Goal: Transaction & Acquisition: Purchase product/service

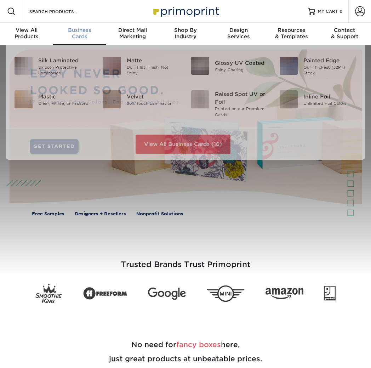
click at [80, 38] on div "Business Cards" at bounding box center [79, 33] width 53 height 13
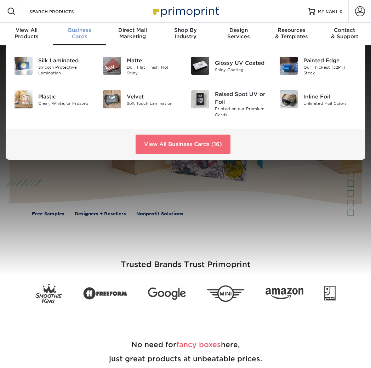
click at [159, 143] on link "View All Business Cards (16)" at bounding box center [182, 143] width 95 height 19
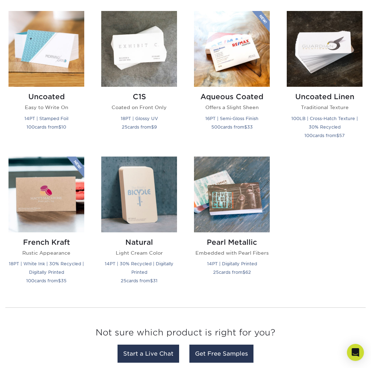
scroll to position [635, 0]
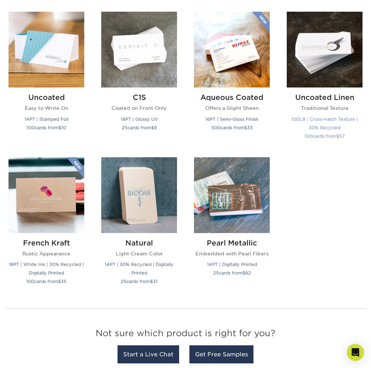
click at [336, 70] on img at bounding box center [325, 50] width 76 height 76
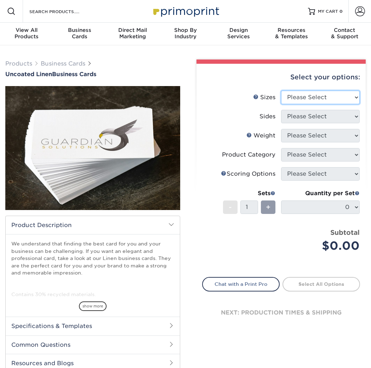
click at [333, 100] on select "Please Select 2" x 3.5" - Standard 2" x 7" - Foldover Card 2.125" x 3.375" - Eu…" at bounding box center [320, 97] width 79 height 13
select select "2.12x3.38"
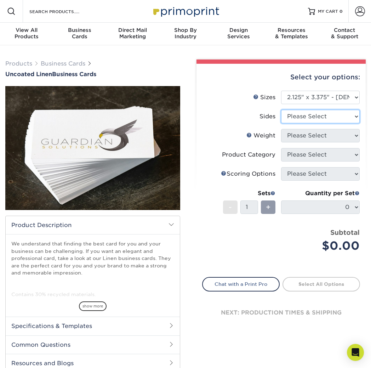
click at [337, 118] on select "Please Select Print Both Sides Print Front Only" at bounding box center [320, 116] width 79 height 13
select select "13abbda7-1d64-4f25-8bb2-c179b224825d"
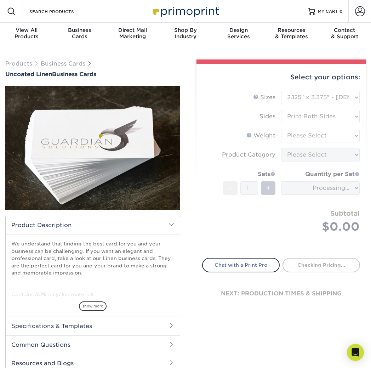
click at [335, 137] on form "Sizes Help Sizes Please Select 2" x 3.5" - Standard 2" x 7" - Foldover Card 2.1…" at bounding box center [281, 170] width 158 height 159
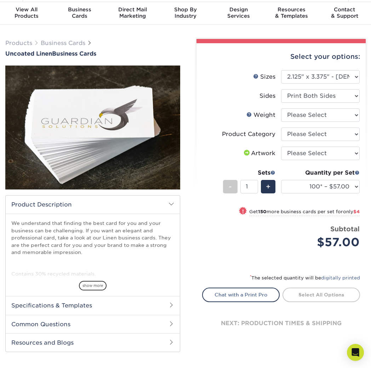
scroll to position [31, 0]
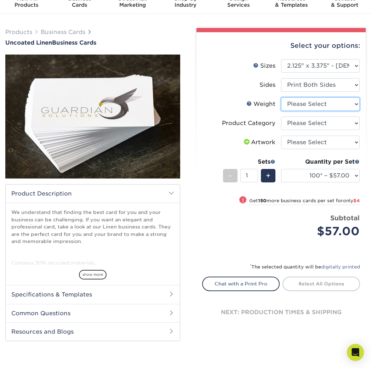
click at [329, 104] on select "Please Select 100LB" at bounding box center [320, 103] width 79 height 13
select select "100LB"
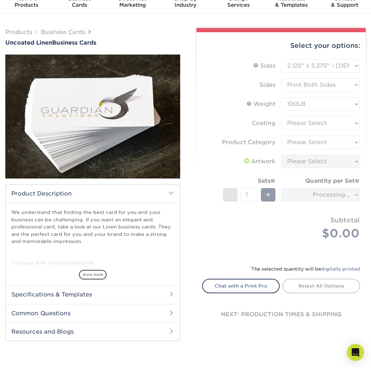
click at [327, 123] on form "Sizes Help Sizes Please Select 2" x 3.5" - Standard 2" x 7" - Foldover Card 2.1…" at bounding box center [281, 157] width 158 height 197
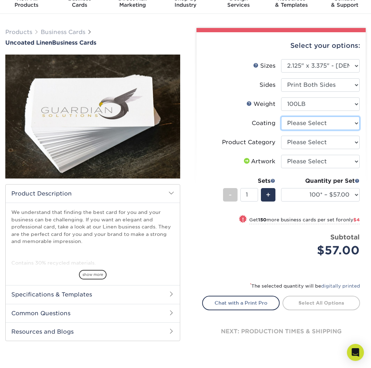
click at [332, 122] on select at bounding box center [320, 122] width 79 height 13
select select "3e7618de-abca-4bda-9f97-8b9129e913d8"
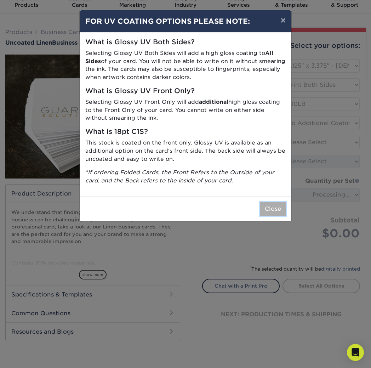
click at [274, 208] on button "Close" at bounding box center [272, 208] width 25 height 13
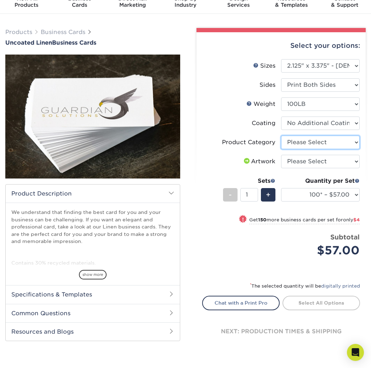
click at [334, 139] on select "Please Select Business Cards" at bounding box center [320, 141] width 79 height 13
select select "3b5148f1-0588-4f88-a218-97bcfdce65c1"
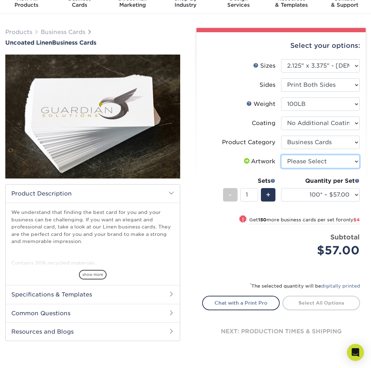
click at [338, 161] on select "Please Select I will upload files I need a design - $100" at bounding box center [320, 161] width 79 height 13
select select "upload"
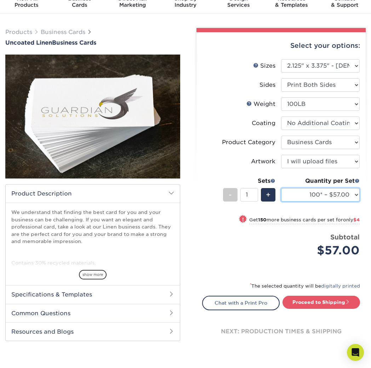
click at [346, 195] on select "100* – $57.00 250* – $61.00 500* – $69.00 1000 – $72.00 2500 – $114.00 5000 – $…" at bounding box center [320, 194] width 79 height 13
select select "1000 – $72.00"
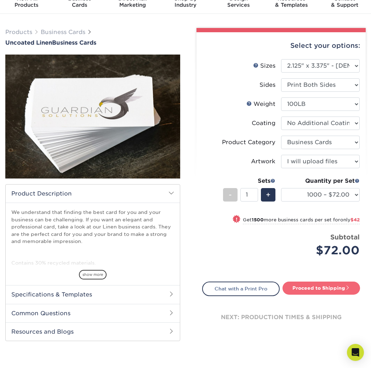
click at [330, 285] on link "Proceed to Shipping" at bounding box center [320, 287] width 77 height 13
type input "Set 1"
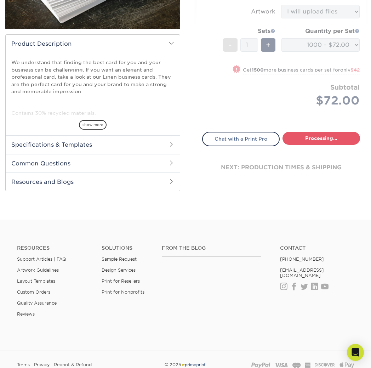
select select "9f5bf543-7c52-4170-8f7e-a65ad840e800"
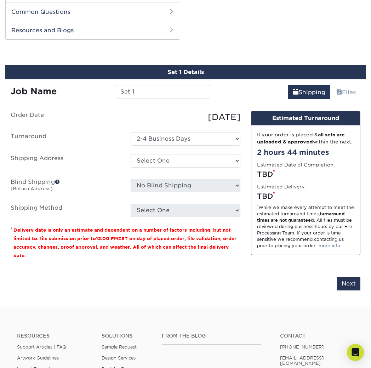
scroll to position [337, 0]
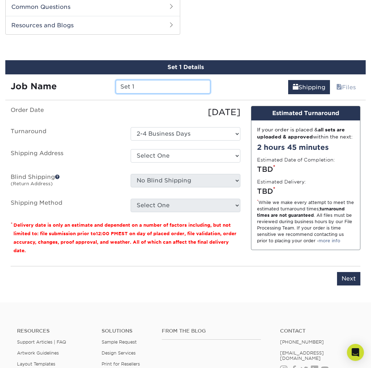
drag, startPoint x: 147, startPoint y: 88, endPoint x: 109, endPoint y: 87, distance: 38.2
click at [109, 87] on div "Job Name Set 1" at bounding box center [110, 86] width 210 height 13
type input "BusinessCard_PersimmonMilk"
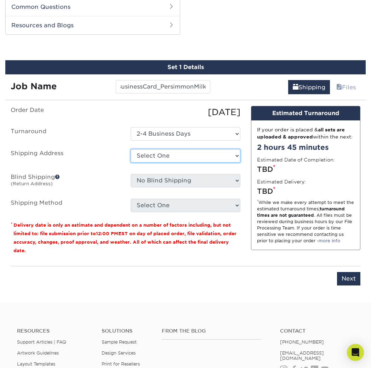
click at [161, 151] on select "Select One + Add New Address - Login" at bounding box center [185, 155] width 109 height 13
select select "newaddress"
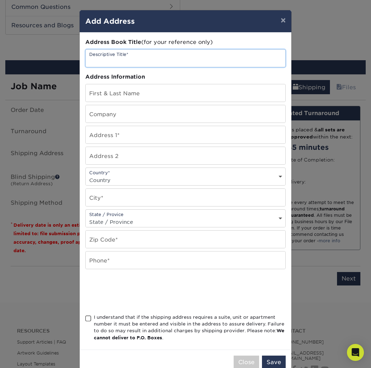
click at [135, 62] on input "text" at bounding box center [185, 58] width 199 height 17
type input "Home"
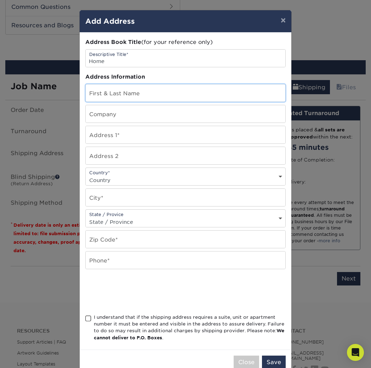
click at [143, 96] on input "text" at bounding box center [185, 92] width 199 height 17
type input "[PERSON_NAME]"
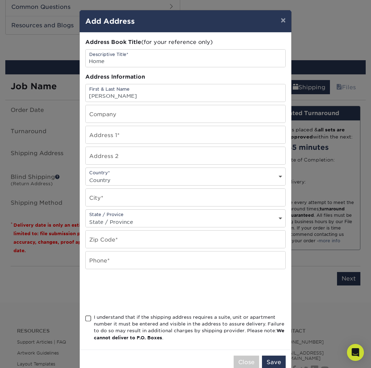
type input "09/22/2021"
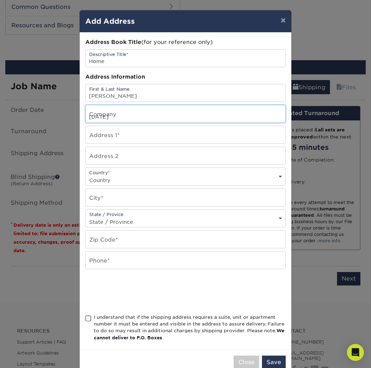
type input "9216 Griffith Run"
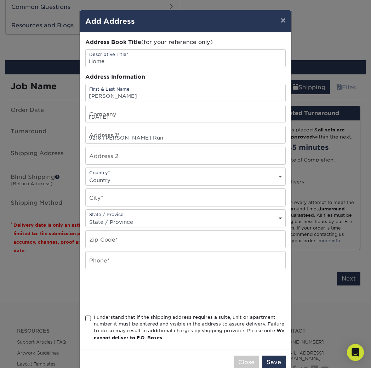
select select "US"
type input "Converse"
select select "TX"
type input "78109"
type input "2102044587"
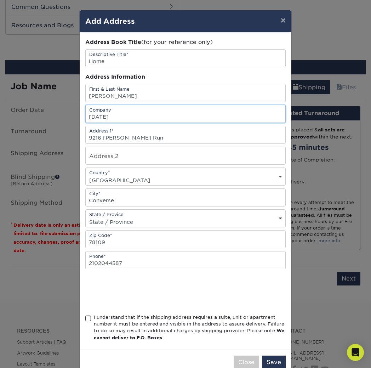
drag, startPoint x: 134, startPoint y: 116, endPoint x: 74, endPoint y: 114, distance: 60.9
click at [74, 114] on div "× Add Address Address Book Title (for your reference only) Descriptive Title* H…" at bounding box center [185, 184] width 371 height 368
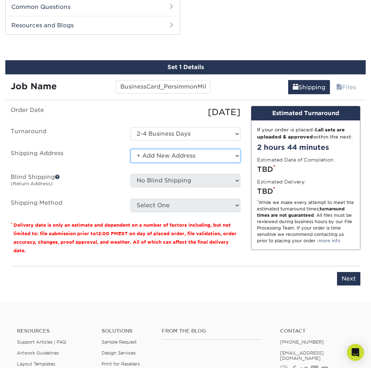
click at [204, 155] on select "Select One + Add New Address - Login" at bounding box center [185, 155] width 109 height 13
drag, startPoint x: 68, startPoint y: 195, endPoint x: 141, endPoint y: 155, distance: 82.6
click at [72, 193] on ul "Order Date 10/01/2025 Turnaround Select One 2-4 Business Days Shipping Address …" at bounding box center [126, 159] width 230 height 106
click at [144, 154] on select "Select One + Add New Address - Login" at bounding box center [185, 155] width 109 height 13
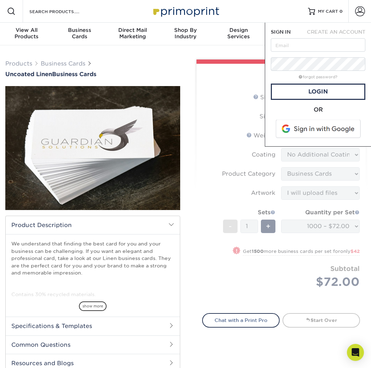
click at [186, 163] on div "Select your options: Sizes Help Sizes Please Select 2" x 3.5" - Standard" at bounding box center [277, 219] width 185 height 321
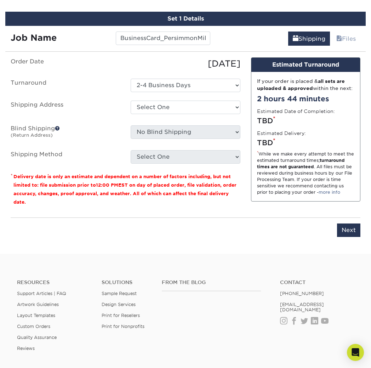
scroll to position [381, 0]
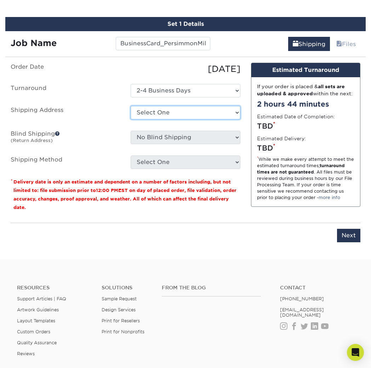
click at [179, 114] on select "Select One + Add New Address - Login" at bounding box center [185, 112] width 109 height 13
select select "newaddress"
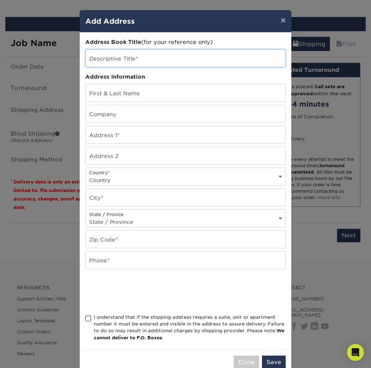
click at [130, 58] on input "text" at bounding box center [185, 58] width 199 height 17
type input "Home"
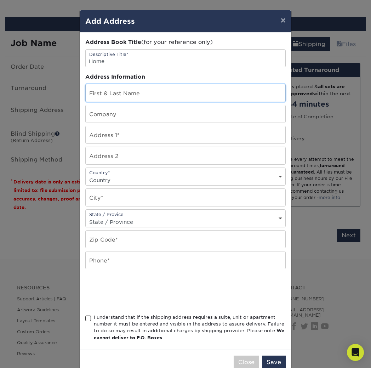
click at [130, 95] on input "text" at bounding box center [185, 92] width 199 height 17
type input "[PERSON_NAME]"
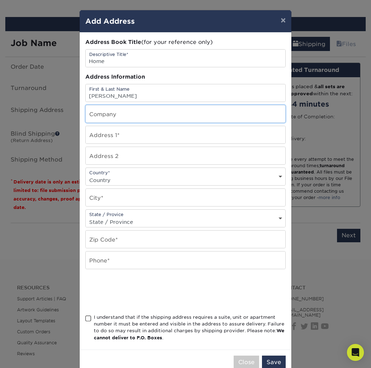
type input "09/22/2021"
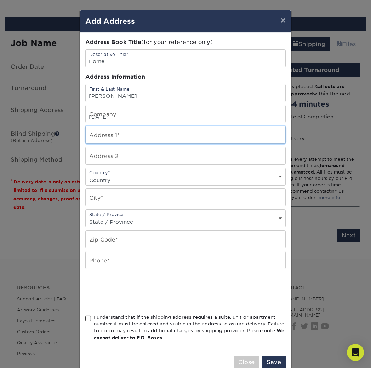
type input "9216 Griffith Run"
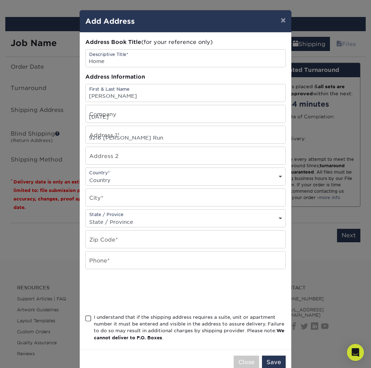
select select "US"
type input "Converse"
select select "TX"
type input "78109"
type input "2102044587"
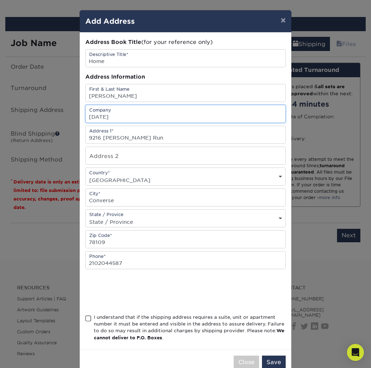
click at [116, 118] on input "09/22/2021" at bounding box center [185, 113] width 199 height 17
click at [136, 117] on input "09/22/2021" at bounding box center [185, 113] width 199 height 17
type input "0"
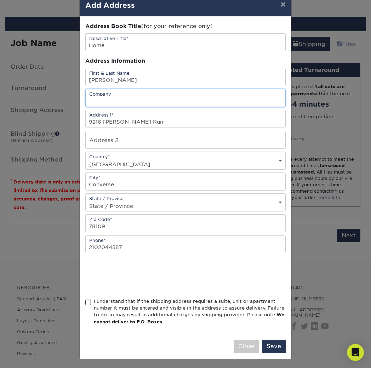
scroll to position [17, 0]
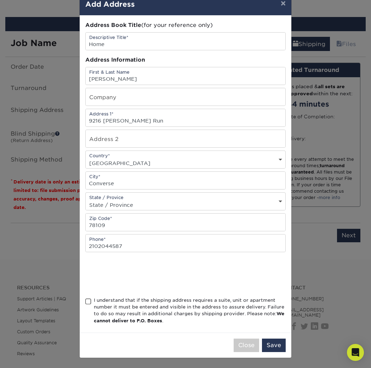
click at [88, 302] on span at bounding box center [88, 301] width 6 height 7
click at [0, 0] on input "I understand that if the shipping address requires a suite, unit or apartment n…" at bounding box center [0, 0] width 0 height 0
click at [131, 93] on input "text" at bounding box center [185, 96] width 199 height 17
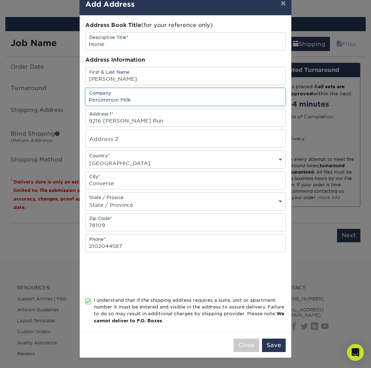
type input "Persimmon Milk"
click at [236, 285] on div at bounding box center [185, 274] width 200 height 28
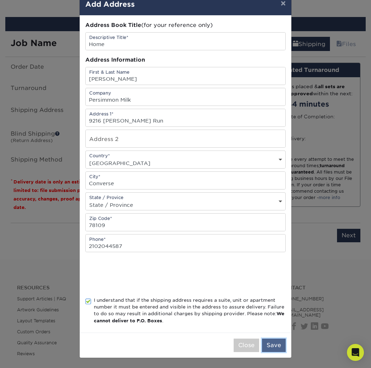
click at [271, 344] on button "Save" at bounding box center [274, 344] width 24 height 13
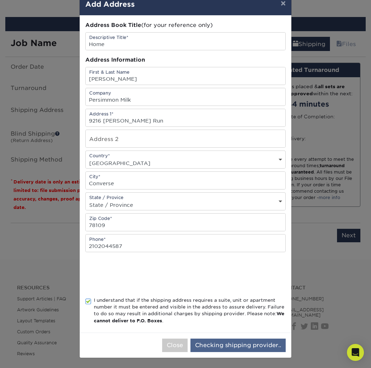
scroll to position [0, 0]
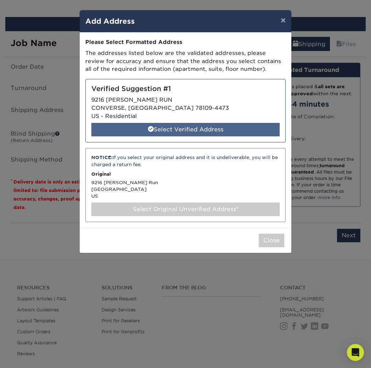
click at [240, 132] on div "Select Verified Address" at bounding box center [185, 129] width 188 height 13
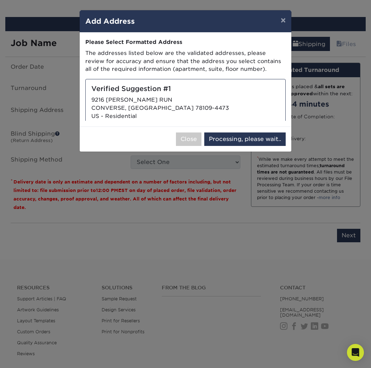
select select "286532"
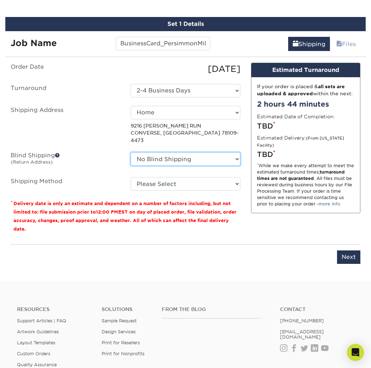
click at [212, 153] on select "No Blind Shipping + Add New Address" at bounding box center [185, 158] width 109 height 13
click at [100, 177] on label "Shipping Method" at bounding box center [65, 183] width 120 height 13
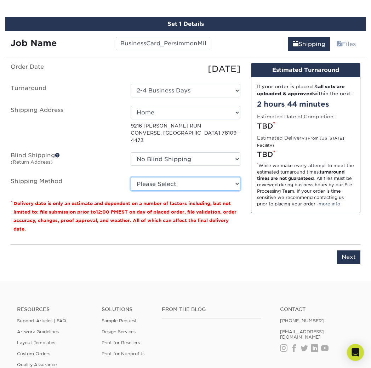
click at [189, 178] on select "Please Select Ground Shipping (+$8.96) 3 Day Shipping Service (+$20.06) 2 Day A…" at bounding box center [185, 183] width 109 height 13
select select "03"
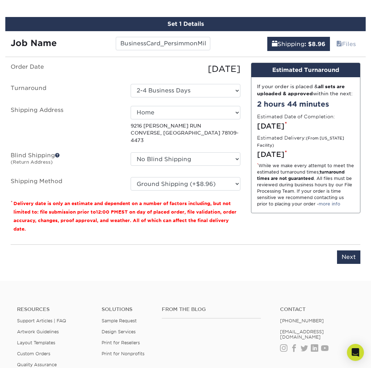
click at [113, 177] on label "Shipping Method" at bounding box center [65, 183] width 120 height 13
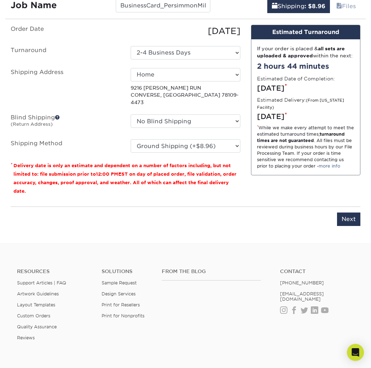
scroll to position [420, 0]
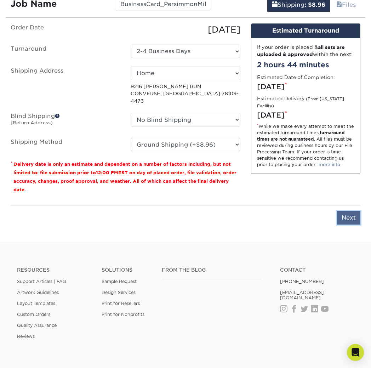
click at [352, 212] on input "Next" at bounding box center [348, 217] width 23 height 13
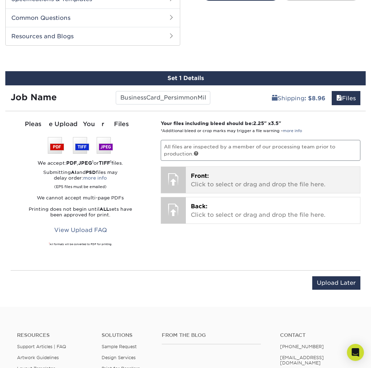
scroll to position [325, 0]
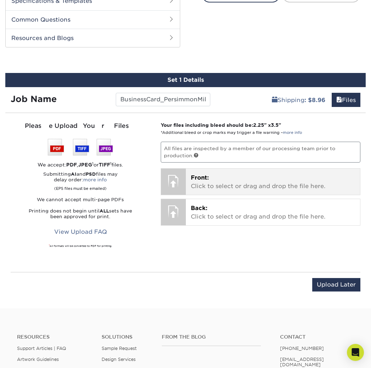
click at [218, 185] on p "Front: Click to select or drag and drop the file here." at bounding box center [273, 181] width 164 height 17
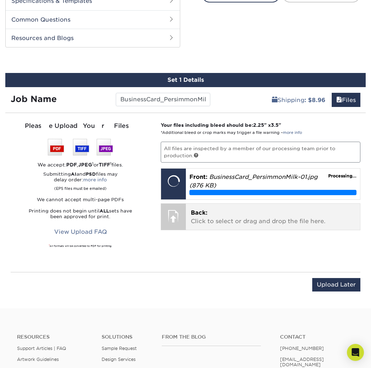
click at [231, 216] on p "Back: Click to select or drag and drop the file here." at bounding box center [273, 216] width 164 height 17
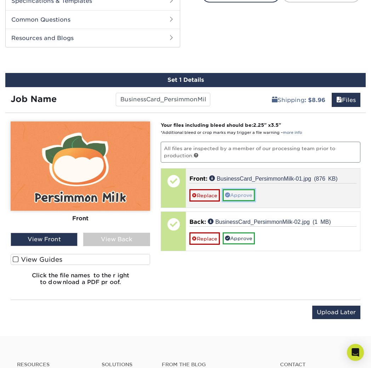
click at [247, 195] on link "Approve" at bounding box center [238, 195] width 32 height 12
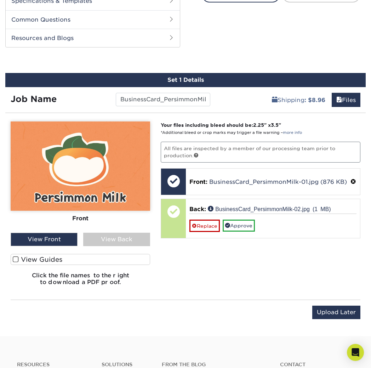
click at [100, 236] on div "View Back" at bounding box center [116, 238] width 67 height 13
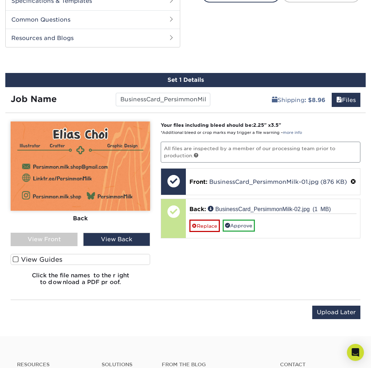
click at [16, 258] on span at bounding box center [16, 259] width 6 height 7
click at [0, 0] on input "View Guides" at bounding box center [0, 0] width 0 height 0
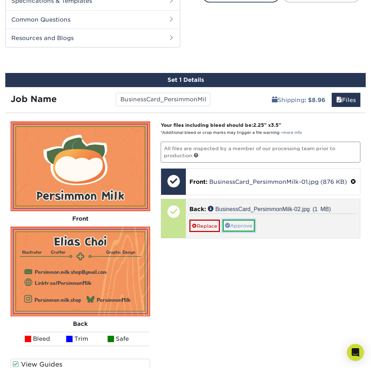
click at [239, 225] on link "Approve" at bounding box center [238, 225] width 32 height 12
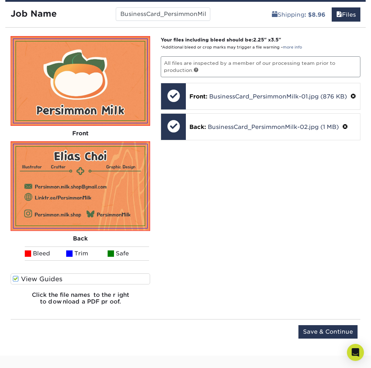
scroll to position [415, 0]
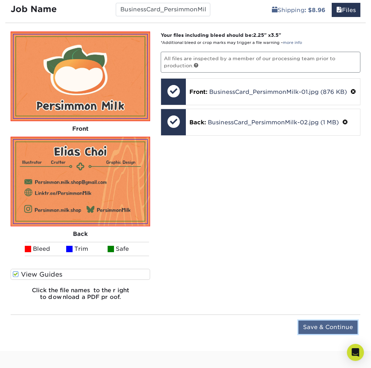
click at [330, 330] on input "Save & Continue" at bounding box center [327, 326] width 59 height 13
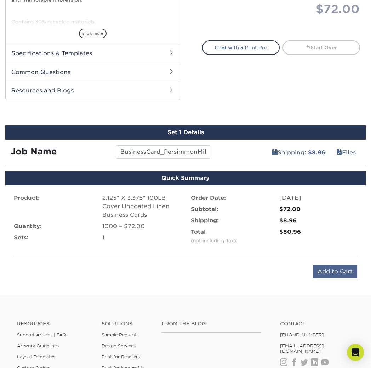
scroll to position [272, 0]
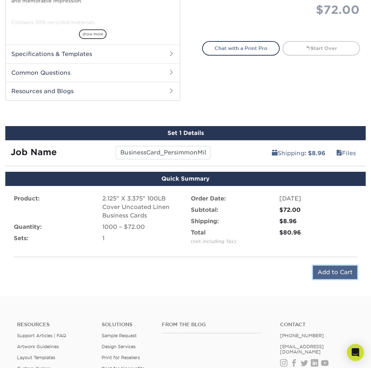
click at [331, 272] on input "Add to Cart" at bounding box center [335, 271] width 44 height 13
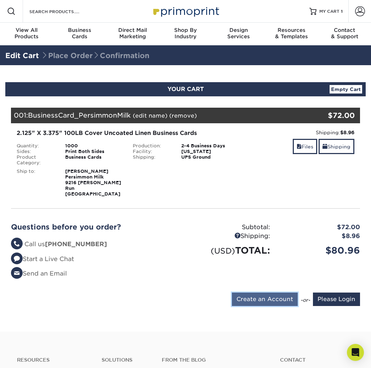
click at [278, 296] on input "Create an Account" at bounding box center [265, 298] width 66 height 13
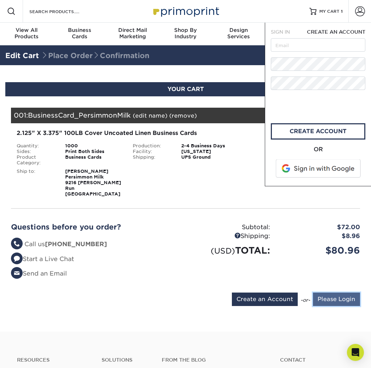
click at [328, 292] on input "Please Login" at bounding box center [336, 298] width 47 height 13
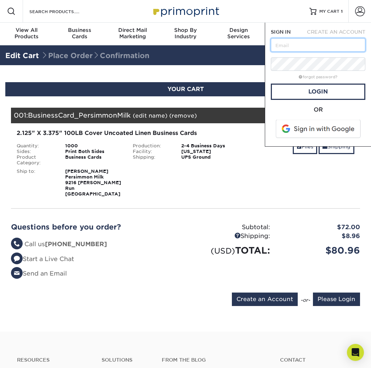
click at [311, 46] on input "text" at bounding box center [318, 44] width 94 height 13
type input "persimmon.milk.shop@gmail.com"
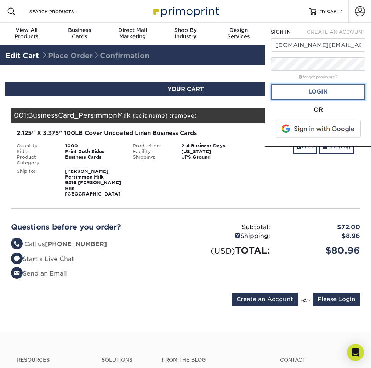
click at [322, 91] on link "Login" at bounding box center [318, 91] width 94 height 16
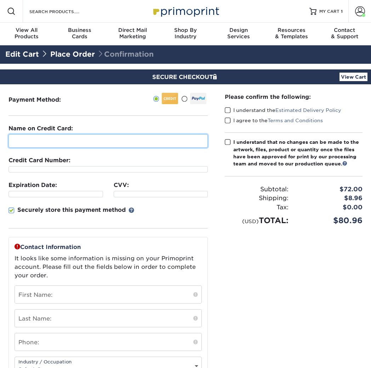
click at [151, 139] on input "text" at bounding box center [107, 140] width 199 height 13
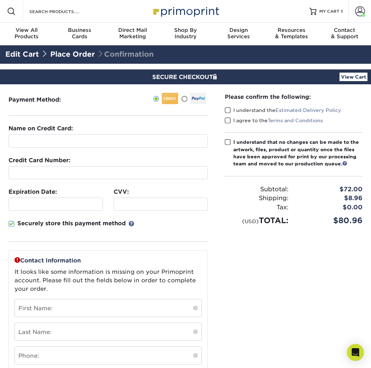
click at [272, 255] on div "Please confirm the following: I understand the Estimated Delivery Policy I agre…" at bounding box center [293, 268] width 155 height 369
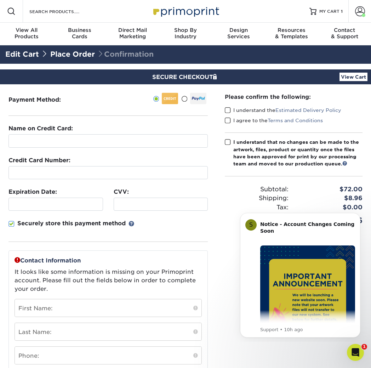
click at [227, 110] on span at bounding box center [228, 110] width 6 height 7
click at [0, 0] on input "I understand the Estimated Delivery Policy" at bounding box center [0, 0] width 0 height 0
click at [228, 121] on span at bounding box center [228, 120] width 6 height 7
click at [0, 0] on input "I agree to the Terms and Conditions" at bounding box center [0, 0] width 0 height 0
click at [96, 140] on input "text" at bounding box center [107, 140] width 199 height 13
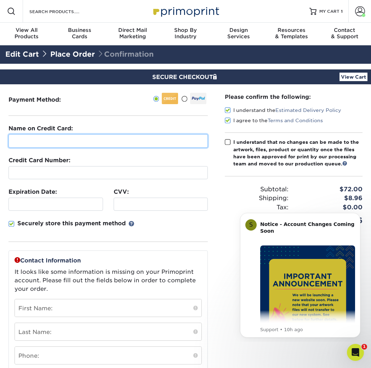
type input "[PERSON_NAME]"
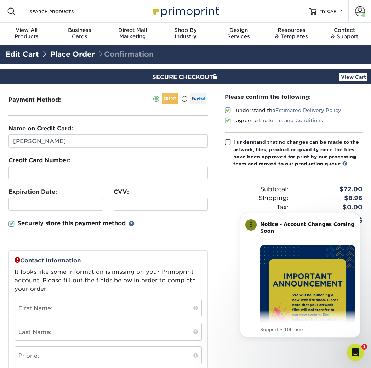
click at [87, 229] on div "Securely store this payment method" at bounding box center [107, 230] width 199 height 23
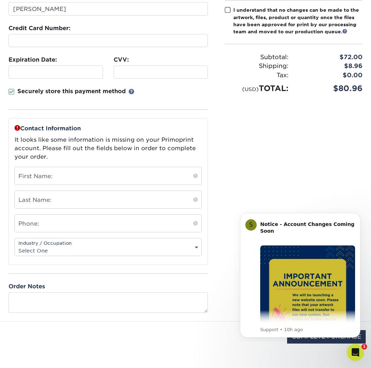
scroll to position [133, 0]
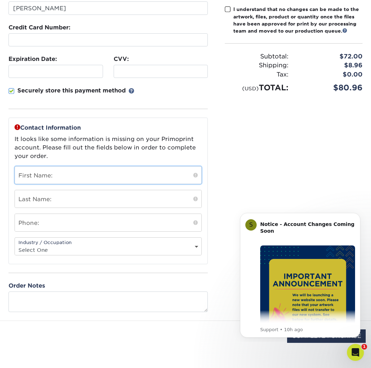
click at [70, 178] on input "text" at bounding box center [108, 174] width 186 height 17
type input "[PERSON_NAME]"
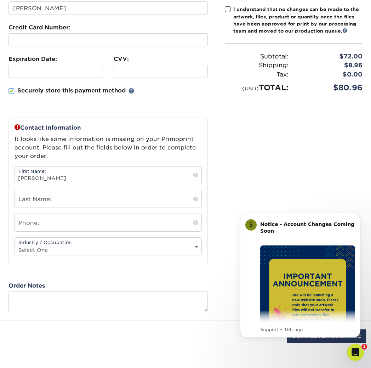
type input "[PERSON_NAME]"
type input "2102044587"
click at [80, 246] on select "Select One Administrative Executive Human Resources Construction Education Ente…" at bounding box center [108, 249] width 186 height 10
select select "11"
click at [161, 277] on div "Contact Information It looks like some information is missing on your Primoprin…" at bounding box center [107, 214] width 199 height 194
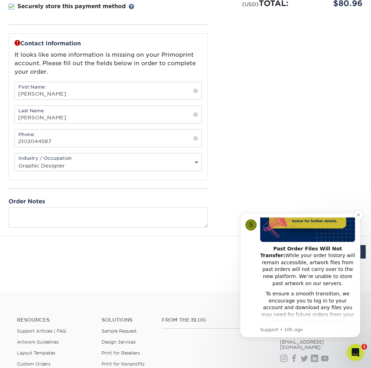
scroll to position [99, 0]
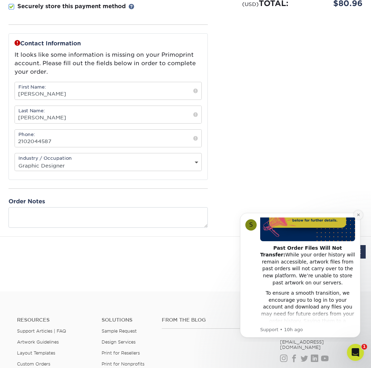
click at [358, 215] on icon "Dismiss notification" at bounding box center [358, 214] width 2 height 2
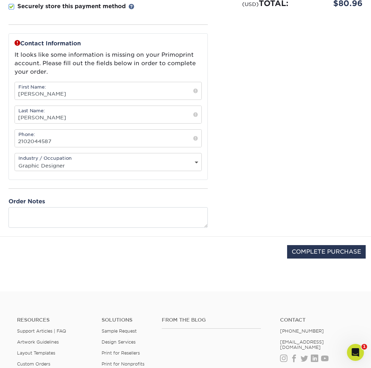
click at [242, 237] on div "COMPLETE PURCHASE" at bounding box center [185, 255] width 360 height 38
click at [320, 248] on input "COMPLETE PURCHASE" at bounding box center [326, 251] width 79 height 13
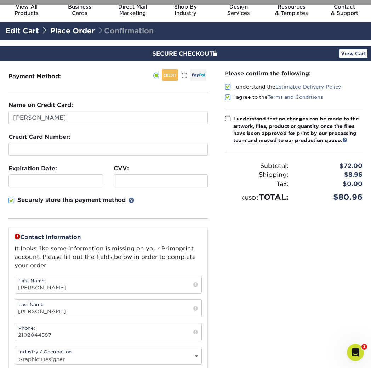
scroll to position [0, 0]
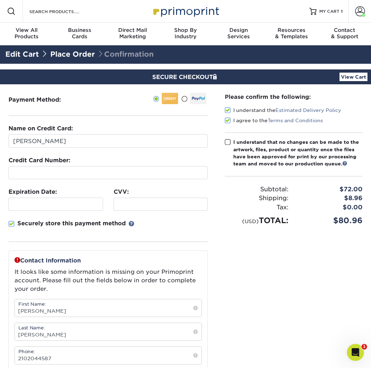
click at [226, 143] on span at bounding box center [228, 142] width 6 height 7
click at [0, 0] on input "I understand that no changes can be made to the artwork, files, product or quan…" at bounding box center [0, 0] width 0 height 0
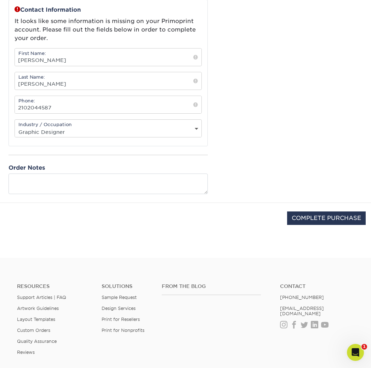
scroll to position [258, 0]
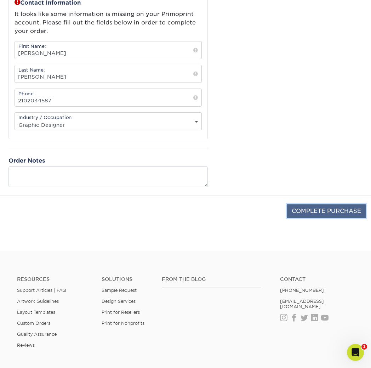
click at [325, 210] on input "COMPLETE PURCHASE" at bounding box center [326, 210] width 79 height 13
type input "PROCESSING, PLEASE WAIT..."
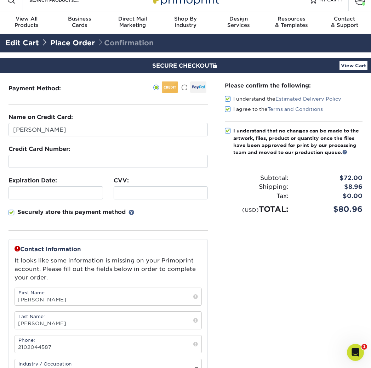
scroll to position [0, 0]
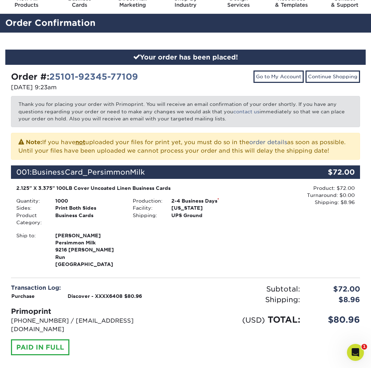
scroll to position [29, 0]
